Goal: Transaction & Acquisition: Book appointment/travel/reservation

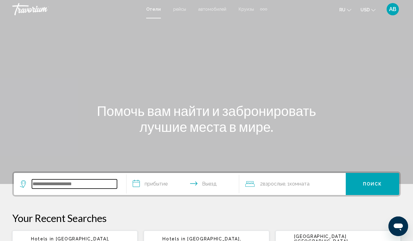
click at [33, 184] on input "Search widget" at bounding box center [74, 184] width 85 height 9
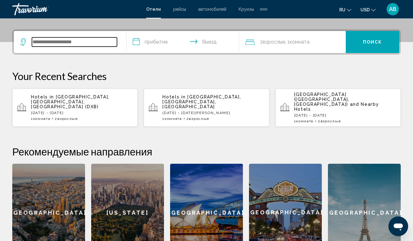
scroll to position [152, 0]
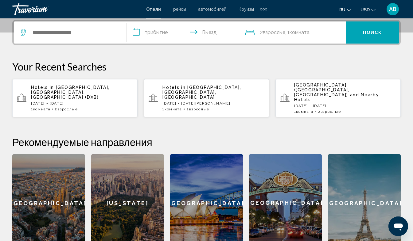
click at [206, 88] on span "[GEOGRAPHIC_DATA], [GEOGRAPHIC_DATA], [GEOGRAPHIC_DATA]" at bounding box center [202, 92] width 79 height 15
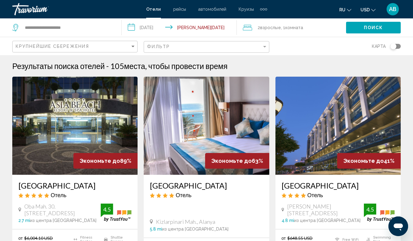
click at [131, 27] on input "**********" at bounding box center [181, 28] width 118 height 20
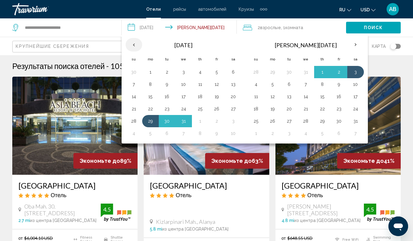
click at [136, 45] on th "Previous month" at bounding box center [134, 45] width 17 height 14
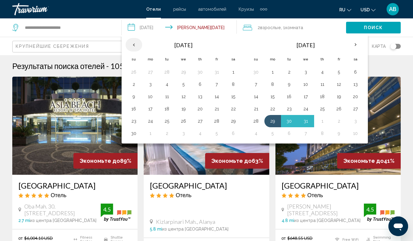
click at [136, 45] on th "Previous month" at bounding box center [134, 45] width 17 height 14
click at [136, 45] on th "Check-in date: Dec 29, 2025 Check-out date: Jan 3, 2026" at bounding box center [134, 45] width 17 height 14
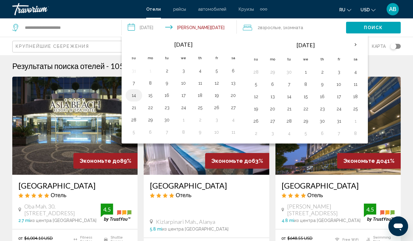
click at [132, 96] on button "14" at bounding box center [134, 95] width 10 height 9
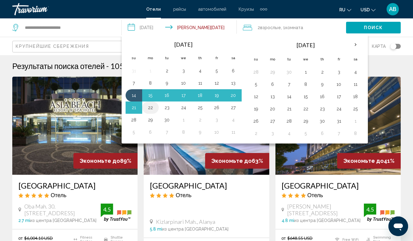
click at [150, 107] on button "22" at bounding box center [151, 108] width 10 height 9
type input "**********"
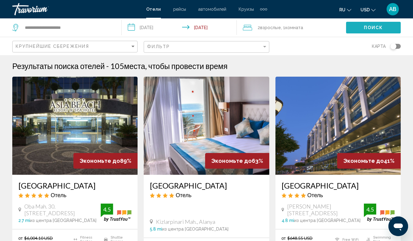
click at [369, 25] on span "Поиск" at bounding box center [373, 27] width 19 height 5
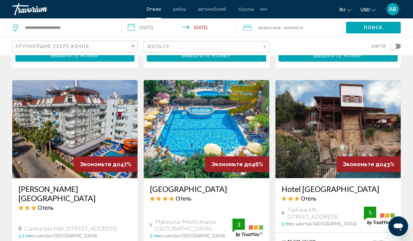
scroll to position [237, 0]
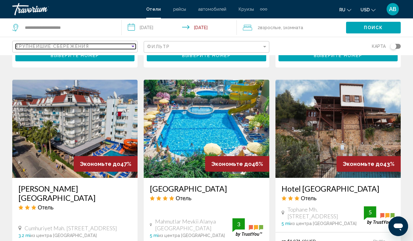
click at [133, 47] on div "Sort by" at bounding box center [132, 47] width 3 height 2
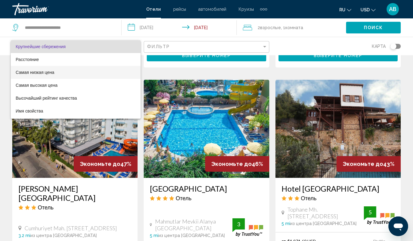
click at [49, 72] on span "Самая низкая цена" at bounding box center [35, 72] width 39 height 5
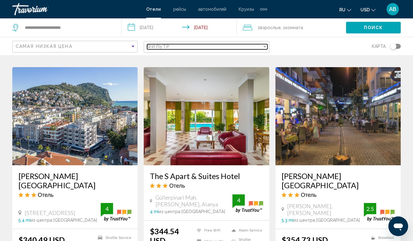
click at [159, 48] on span "Фильтр" at bounding box center [158, 46] width 23 height 5
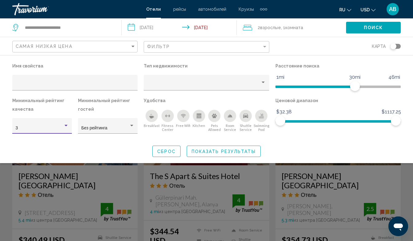
click at [66, 126] on div "Hotel Filters" at bounding box center [66, 126] width 3 height 2
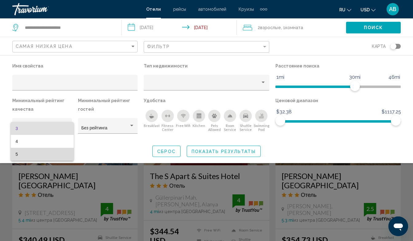
click at [28, 154] on span "5" at bounding box center [42, 154] width 53 height 13
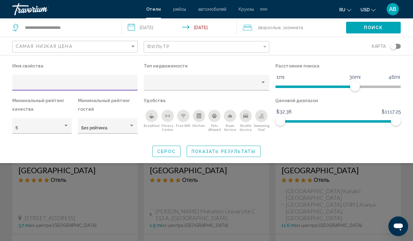
click at [22, 84] on input "Hotel Filters" at bounding box center [75, 85] width 119 height 5
type input "***"
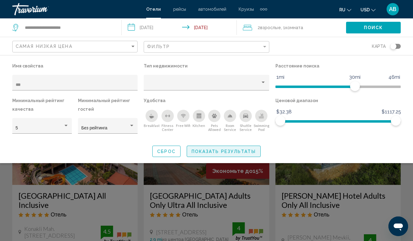
click at [225, 149] on button "Показать результаты" at bounding box center [224, 151] width 74 height 11
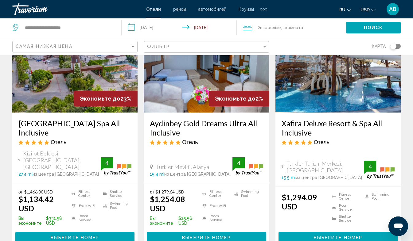
scroll to position [63, 0]
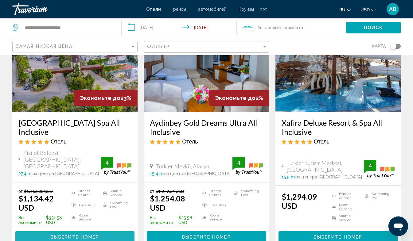
click at [77, 235] on span "Выберите номер" at bounding box center [75, 237] width 49 height 5
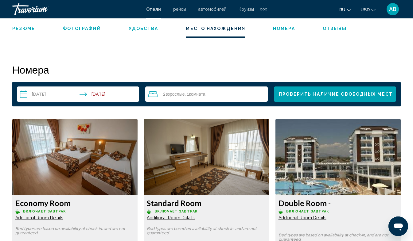
scroll to position [838, 0]
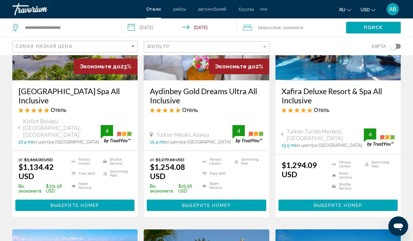
scroll to position [95, 0]
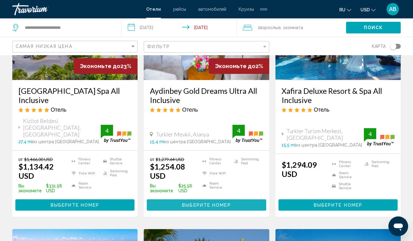
click at [215, 203] on span "Выберите номер" at bounding box center [206, 205] width 49 height 5
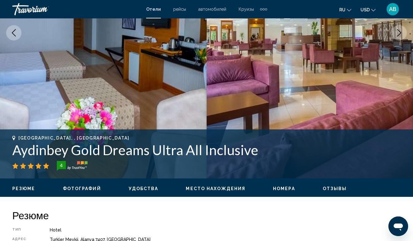
scroll to position [134, 0]
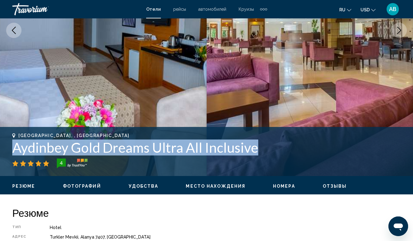
drag, startPoint x: 14, startPoint y: 147, endPoint x: 259, endPoint y: 150, distance: 245.8
click at [259, 150] on h1 "Aydinbey Gold Dreams Ultra All Inclusive" at bounding box center [206, 148] width 389 height 16
copy h1 "Aydinbey Gold Dreams Ultra All Inclusive"
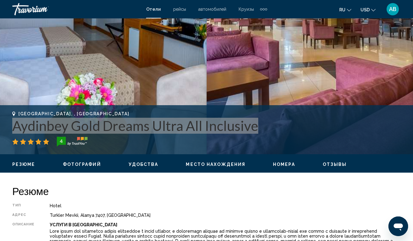
scroll to position [148, 0]
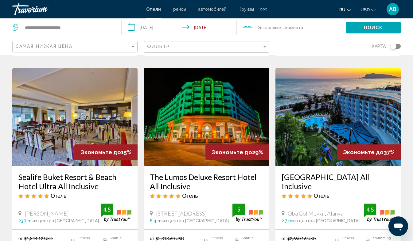
scroll to position [497, 0]
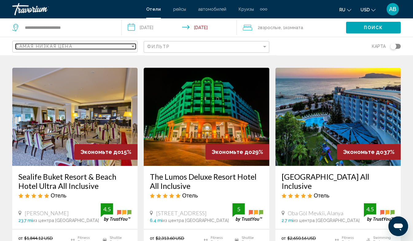
click at [134, 47] on div "Sort by" at bounding box center [132, 47] width 3 height 2
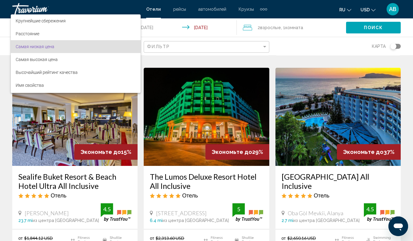
click at [164, 46] on div at bounding box center [206, 120] width 413 height 241
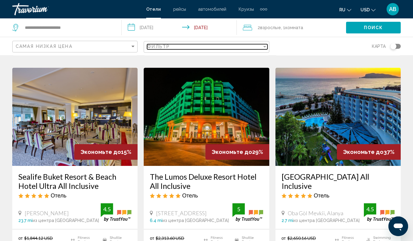
click at [168, 46] on span "Фильтр" at bounding box center [158, 46] width 23 height 5
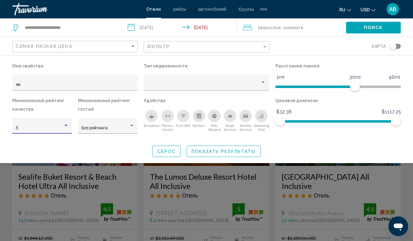
click at [65, 125] on div "Hotel Filters" at bounding box center [66, 126] width 3 height 2
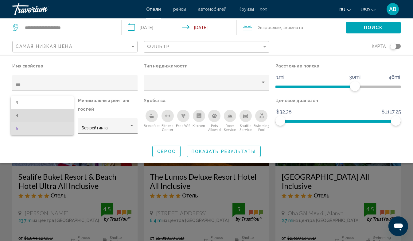
click at [22, 114] on span "4" at bounding box center [42, 115] width 53 height 13
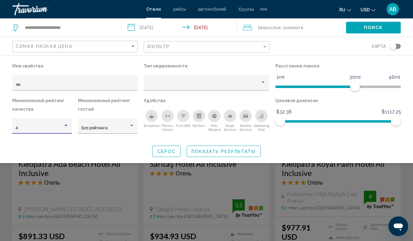
click at [218, 151] on span "Показать результаты" at bounding box center [224, 151] width 64 height 5
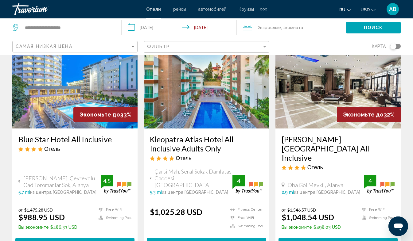
scroll to position [759, 0]
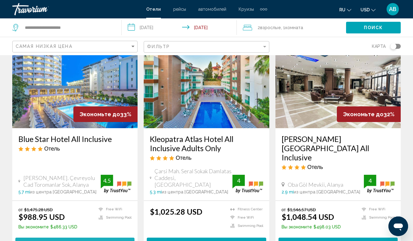
click at [84, 241] on span "Выберите номер" at bounding box center [75, 243] width 49 height 5
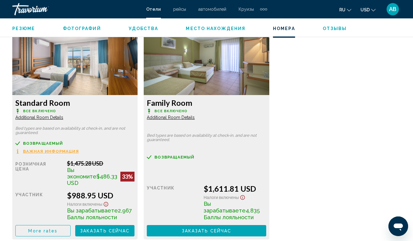
scroll to position [956, 0]
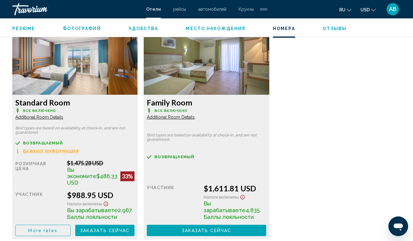
click at [102, 202] on span "Налоги включены" at bounding box center [84, 204] width 35 height 5
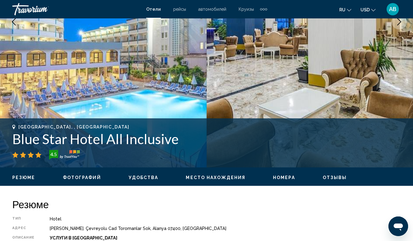
scroll to position [146, 0]
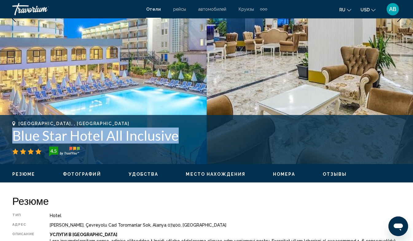
drag, startPoint x: 14, startPoint y: 137, endPoint x: 182, endPoint y: 139, distance: 168.0
click at [182, 139] on h1 "Blue Star Hotel All Inclusive" at bounding box center [206, 136] width 389 height 16
copy h1 "Blue Star Hotel All Inclusive"
